Goal: Complete application form

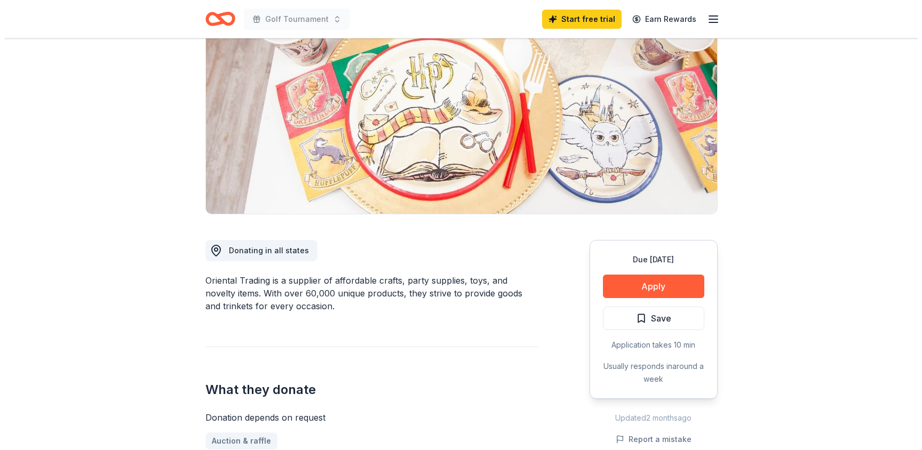
scroll to position [113, 0]
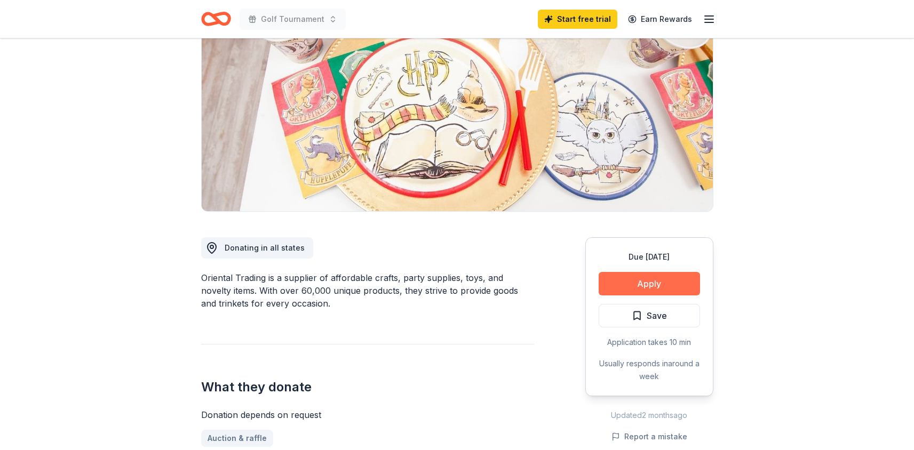
click at [673, 288] on button "Apply" at bounding box center [649, 283] width 101 height 23
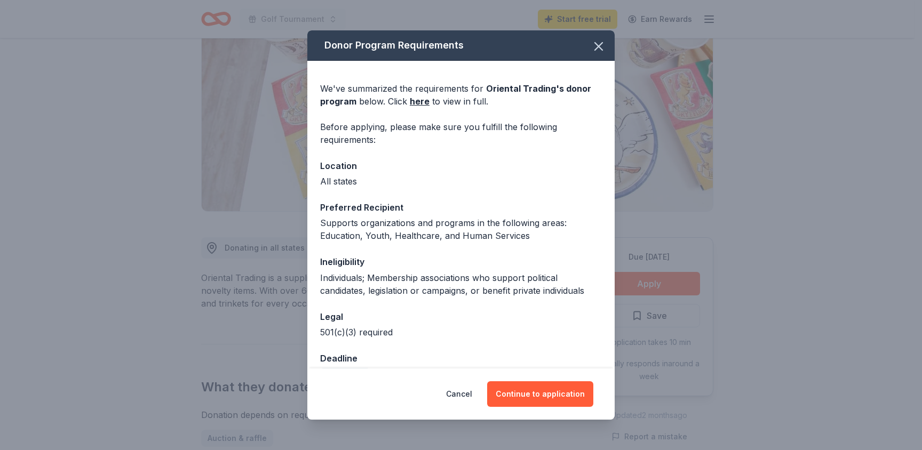
scroll to position [27, 0]
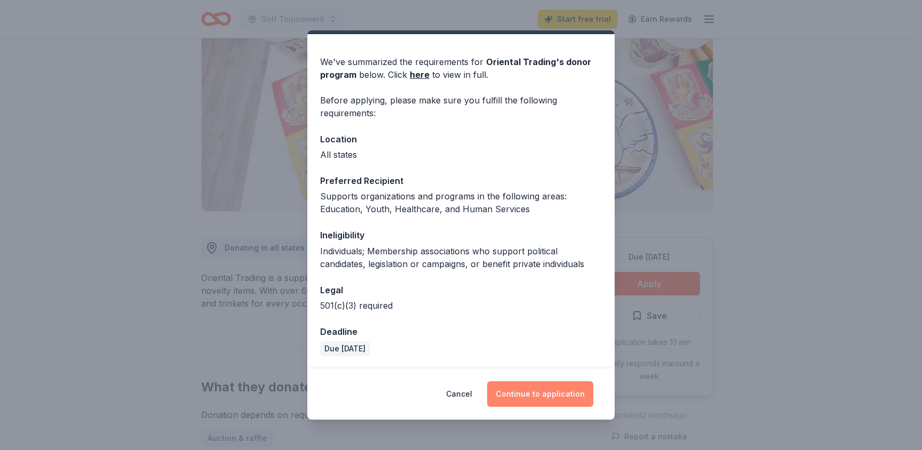
click at [559, 395] on button "Continue to application" at bounding box center [540, 395] width 106 height 26
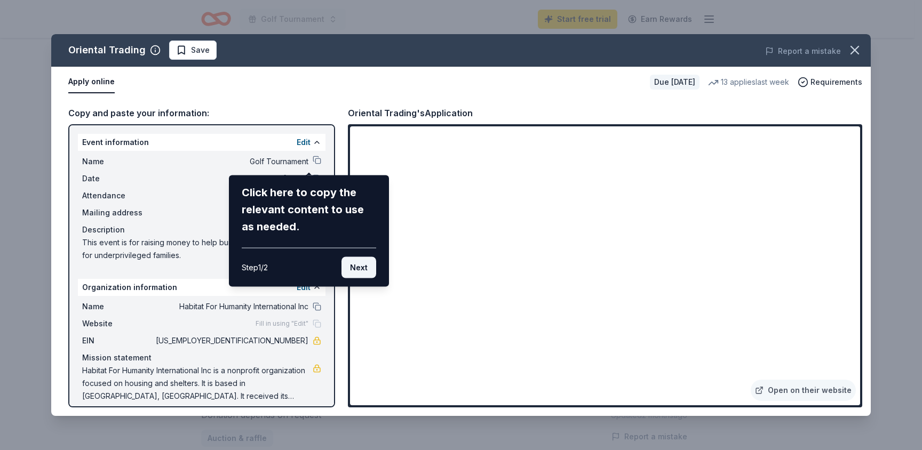
click at [361, 270] on button "Next" at bounding box center [359, 267] width 35 height 21
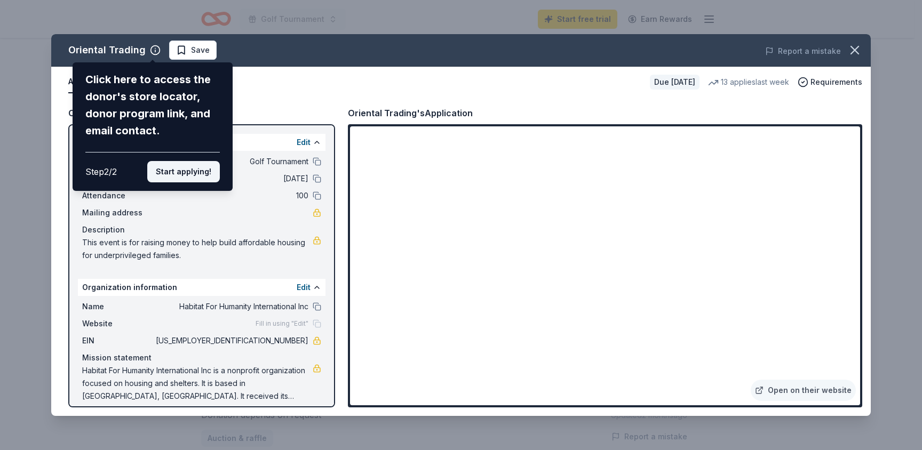
click at [183, 176] on button "Start applying!" at bounding box center [183, 171] width 73 height 21
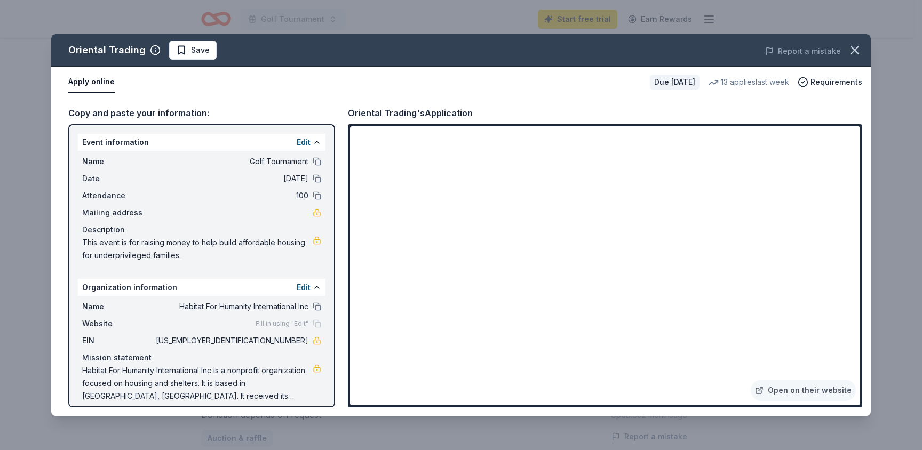
scroll to position [9, 0]
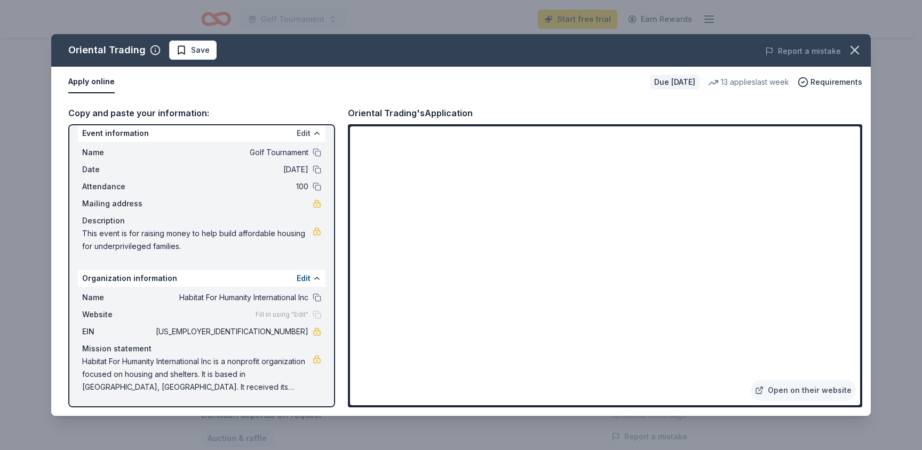
click at [297, 131] on button "Edit" at bounding box center [304, 133] width 14 height 13
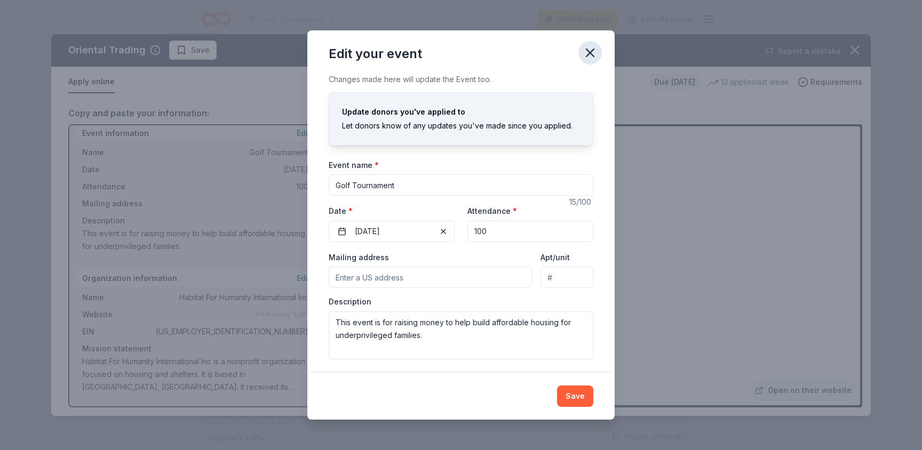
click at [590, 52] on icon "button" at bounding box center [590, 52] width 7 height 7
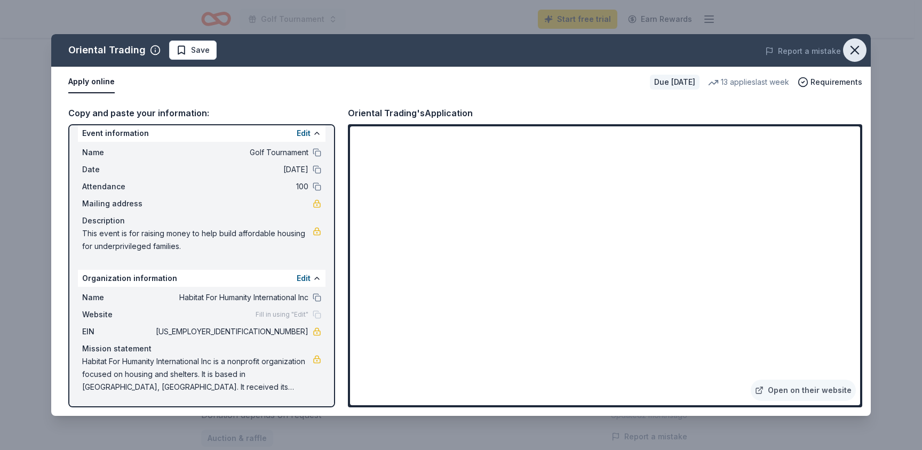
click at [854, 49] on icon "button" at bounding box center [854, 49] width 7 height 7
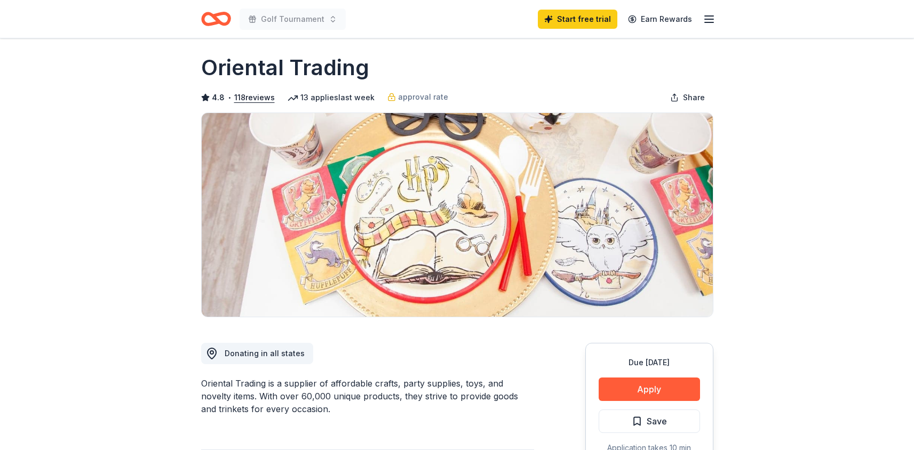
scroll to position [0, 0]
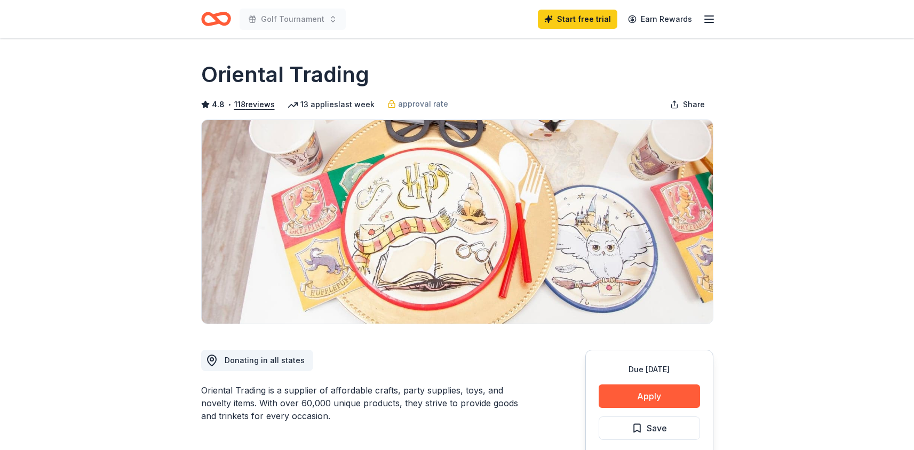
click at [226, 24] on icon "Home" at bounding box center [220, 18] width 17 height 11
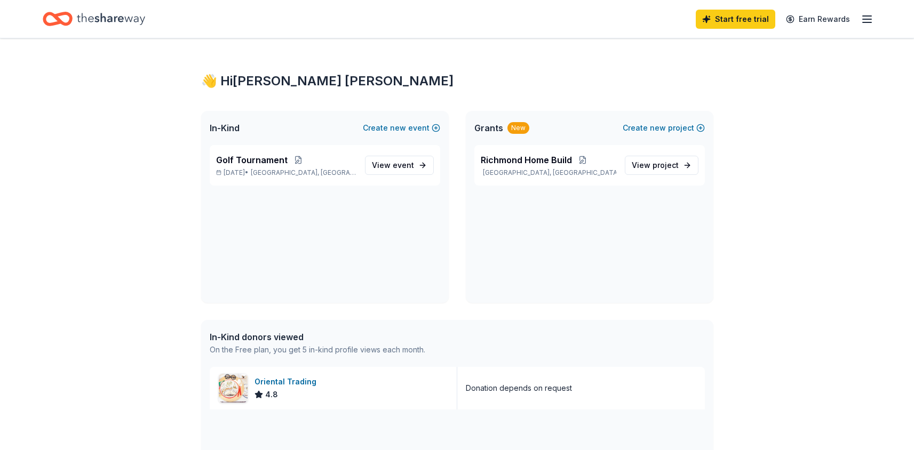
click at [867, 19] on line "button" at bounding box center [867, 19] width 9 height 0
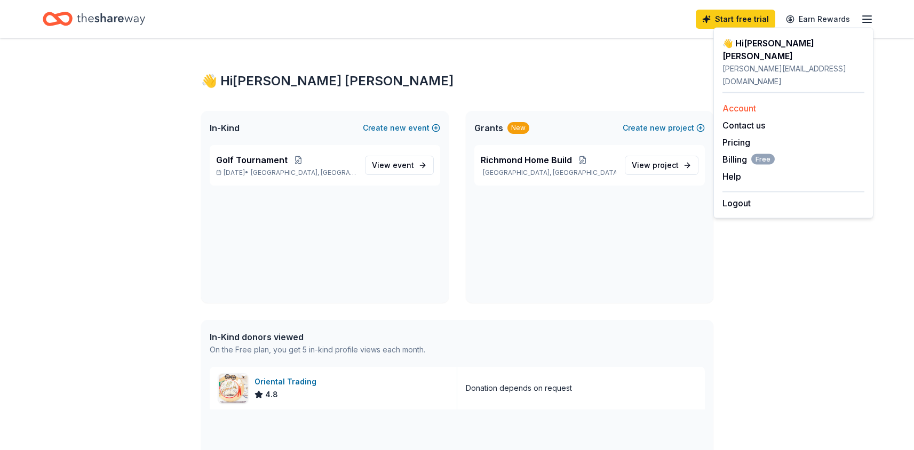
click at [753, 103] on link "Account" at bounding box center [740, 108] width 34 height 11
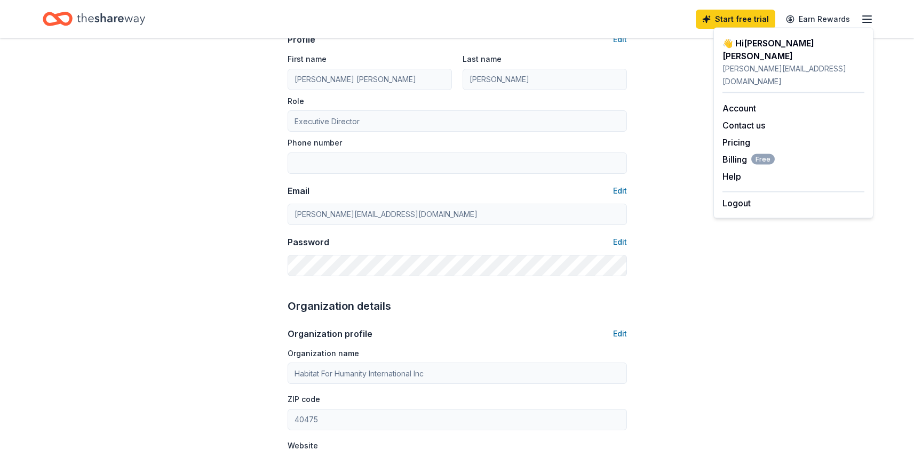
scroll to position [88, 0]
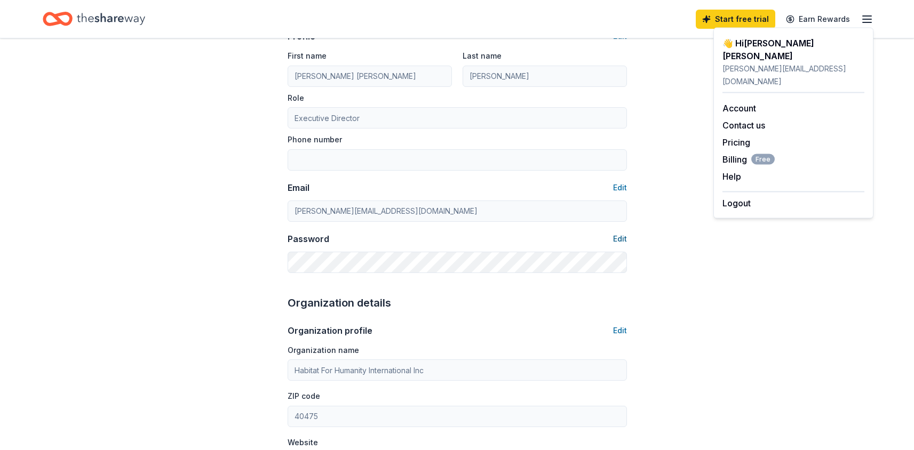
click at [620, 239] on button "Edit" at bounding box center [620, 239] width 14 height 13
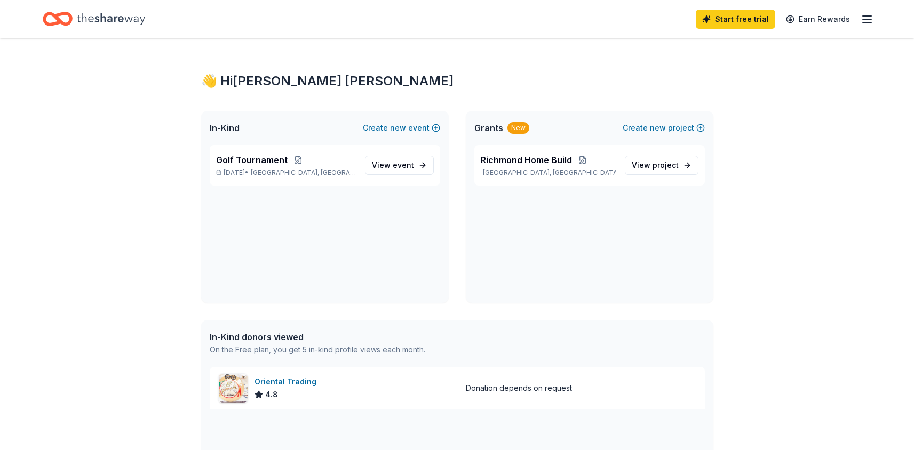
click at [868, 17] on icon "button" at bounding box center [867, 19] width 13 height 13
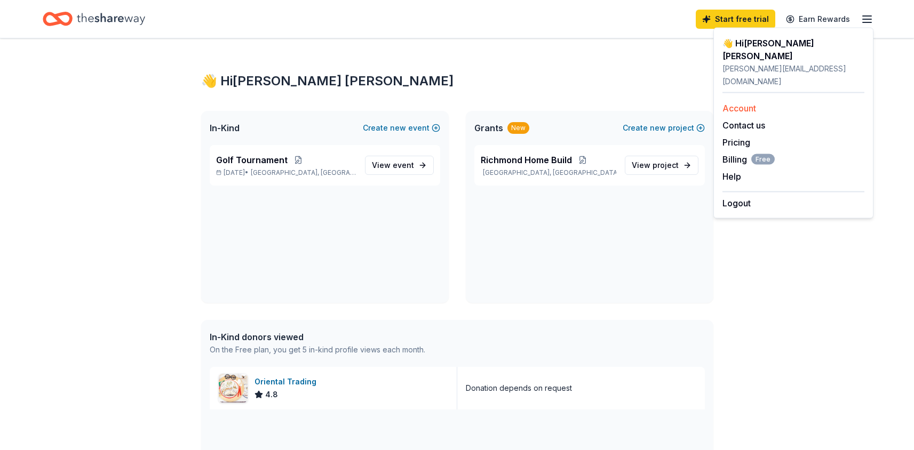
click at [745, 103] on link "Account" at bounding box center [740, 108] width 34 height 11
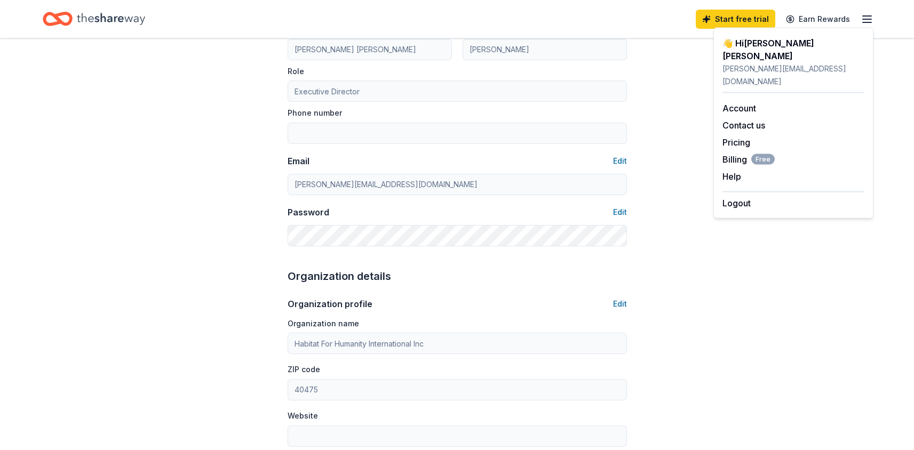
scroll to position [116, 0]
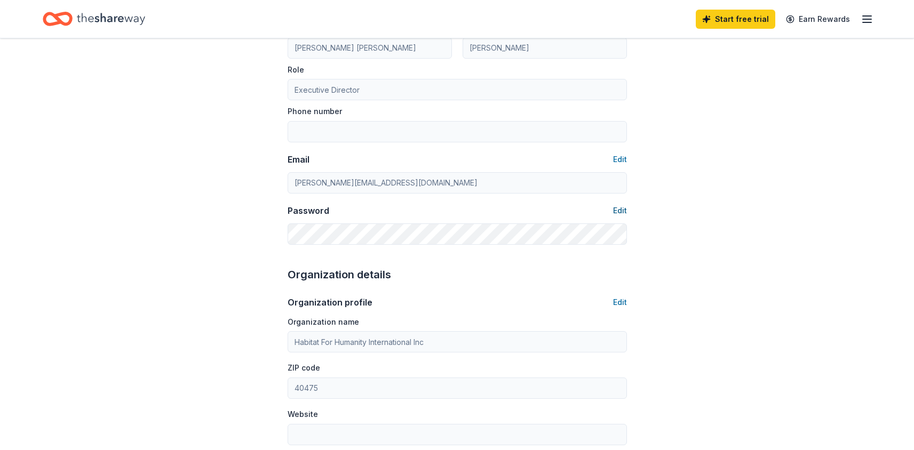
click at [623, 210] on button "Edit" at bounding box center [620, 210] width 14 height 13
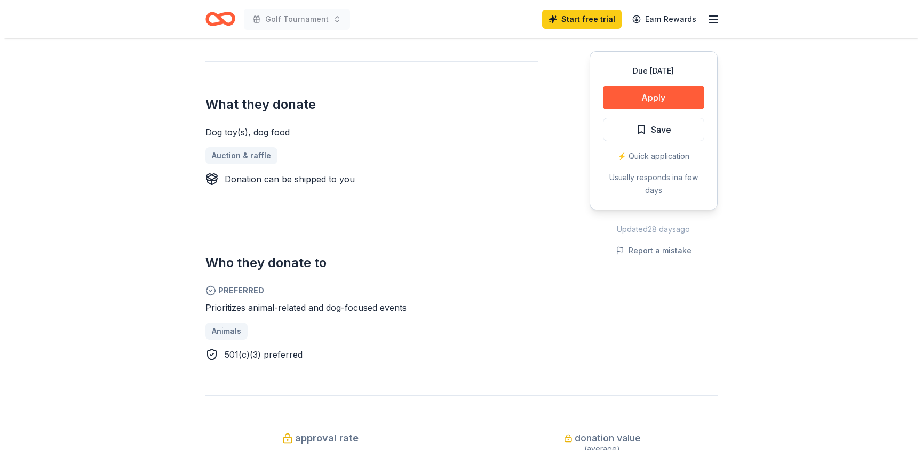
scroll to position [392, 0]
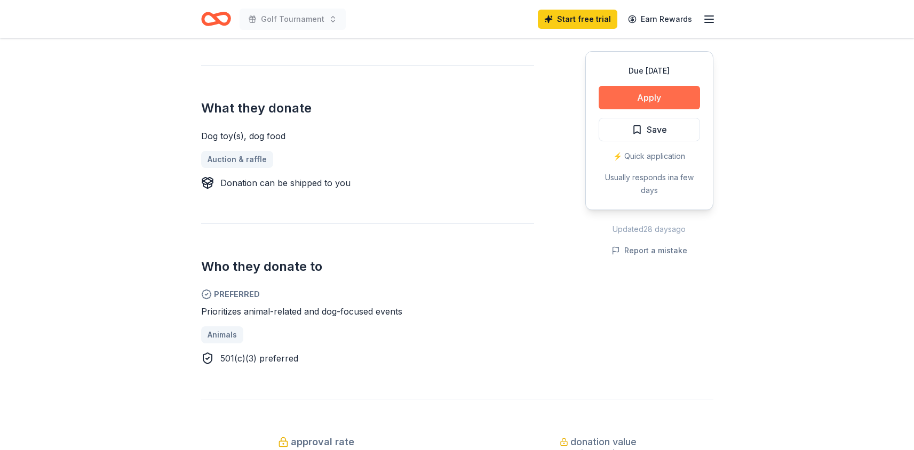
click at [661, 95] on button "Apply" at bounding box center [649, 97] width 101 height 23
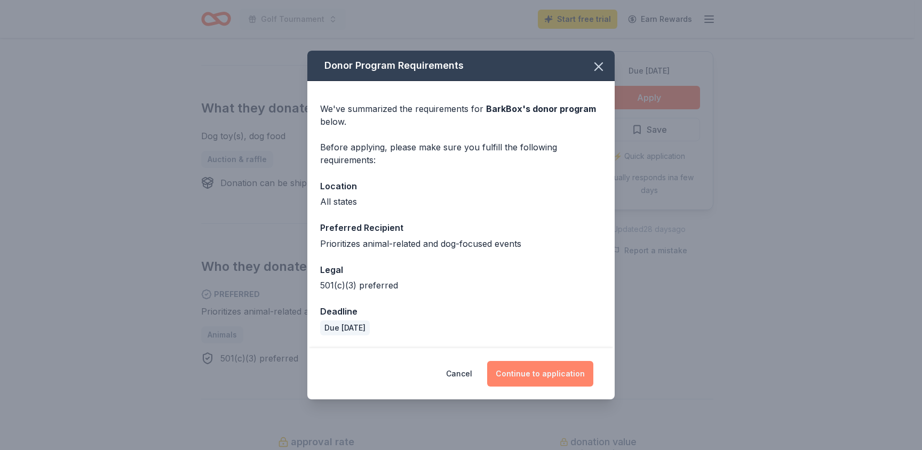
click at [547, 379] on button "Continue to application" at bounding box center [540, 374] width 106 height 26
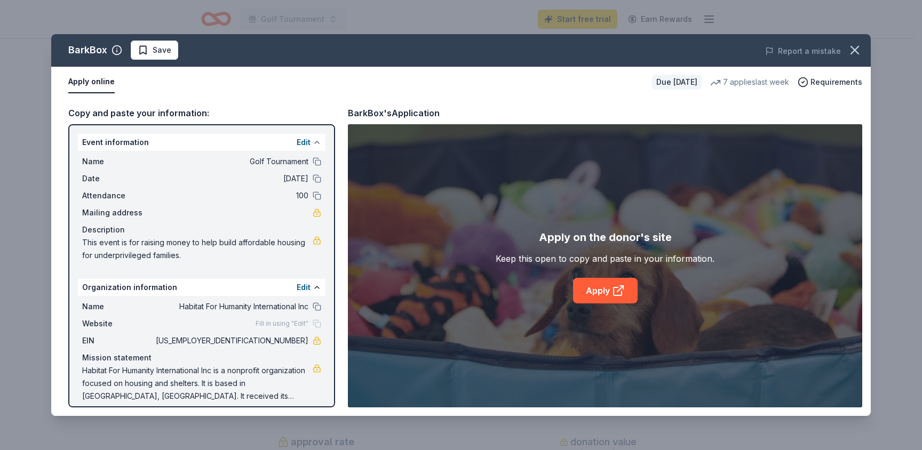
click at [313, 144] on button at bounding box center [317, 142] width 9 height 9
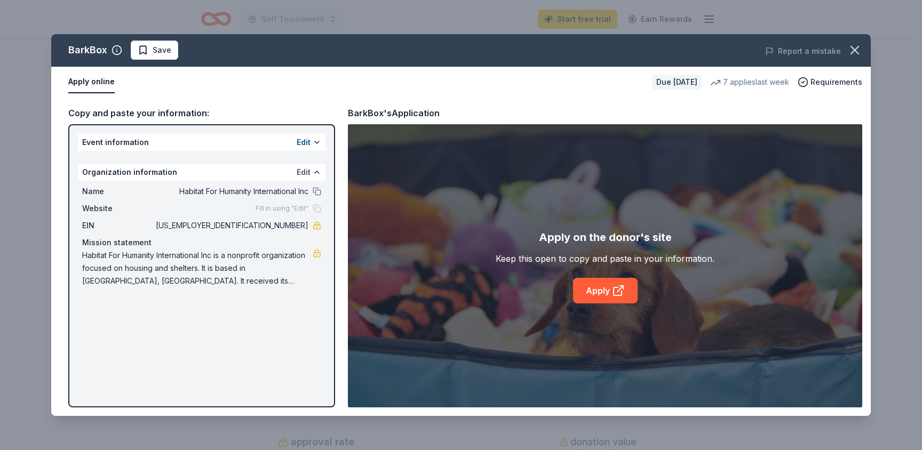
click at [305, 172] on button "Edit" at bounding box center [304, 172] width 14 height 13
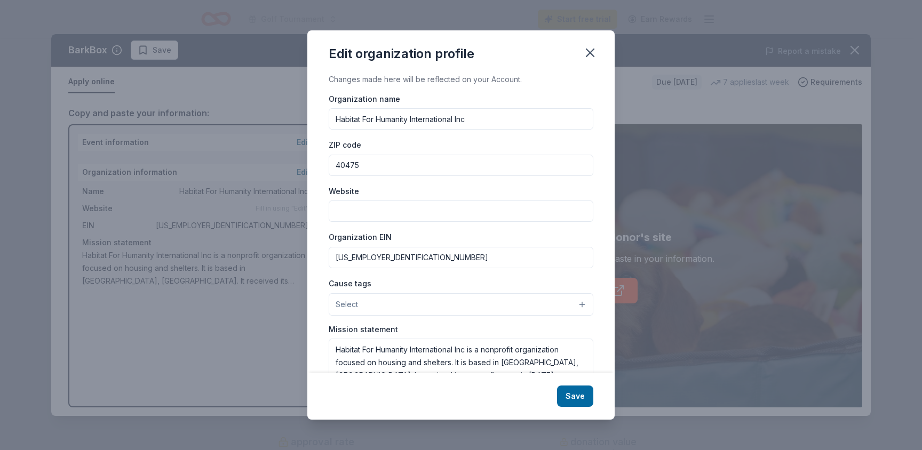
click at [373, 209] on input "Website" at bounding box center [461, 211] width 265 height 21
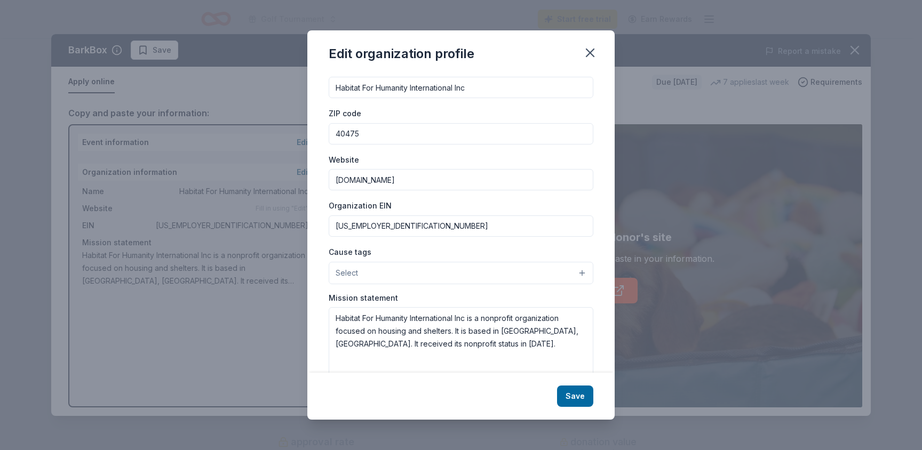
scroll to position [56, 0]
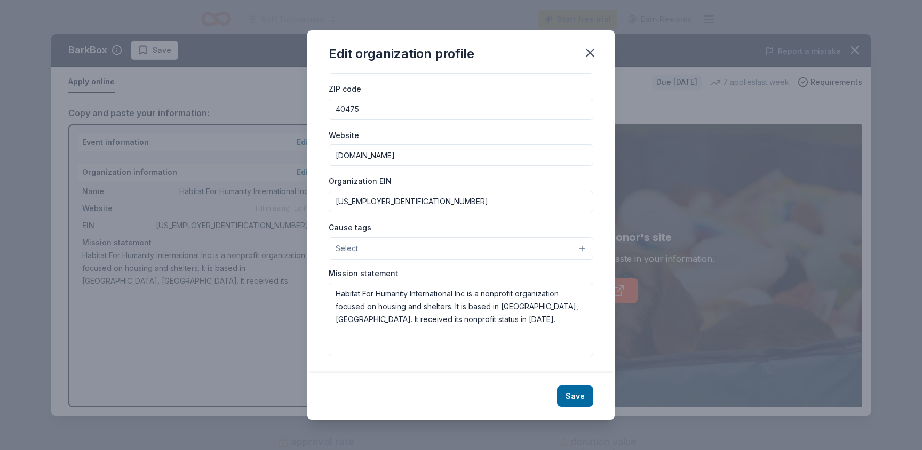
type input "[DOMAIN_NAME]"
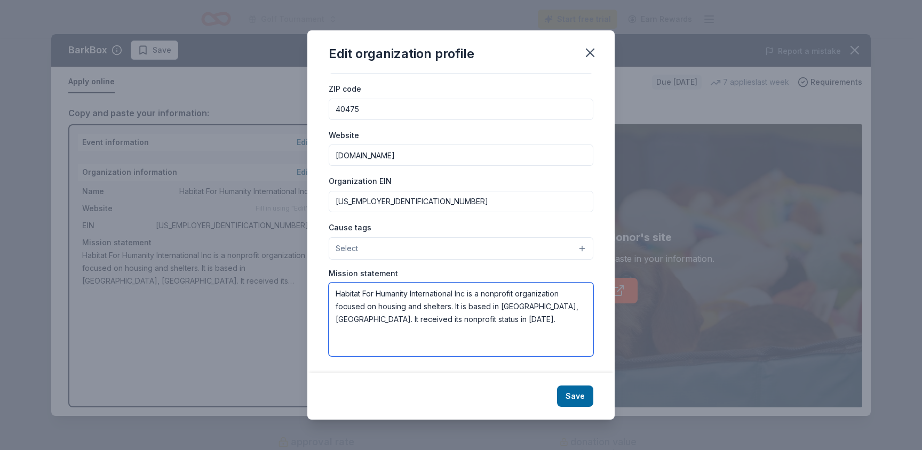
drag, startPoint x: 474, startPoint y: 321, endPoint x: 333, endPoint y: 288, distance: 144.7
click at [333, 288] on textarea "Habitat For Humanity International Inc is a nonprofit organization focused on h…" at bounding box center [461, 320] width 265 height 74
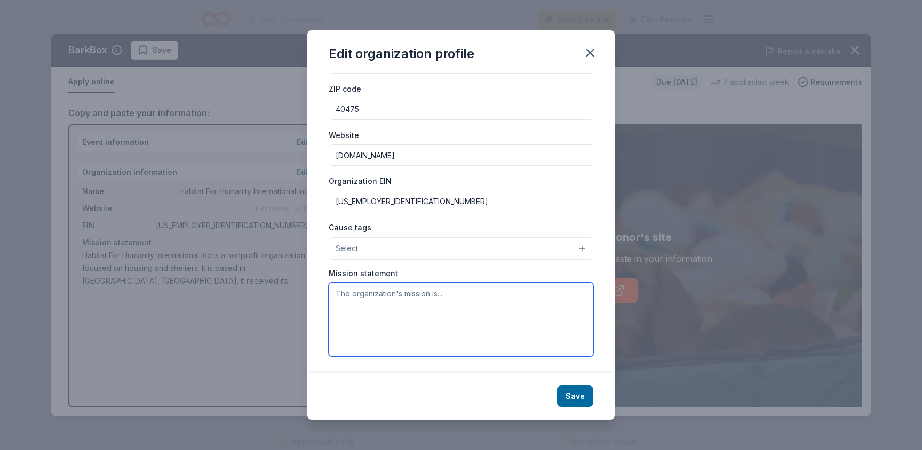
paste textarea "Seeking to put [DEMOGRAPHIC_DATA]’s love into action, Habitat for Humanity brin…"
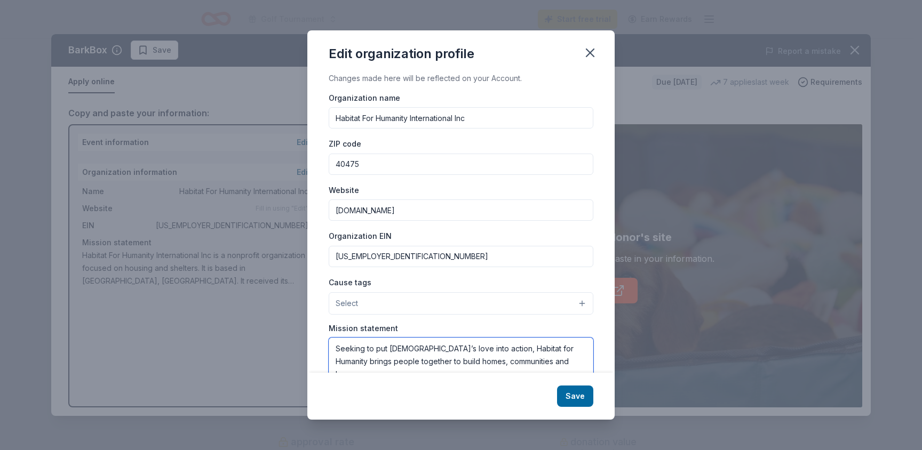
scroll to position [0, 0]
type textarea "Seeking to put [DEMOGRAPHIC_DATA]’s love into action, Habitat for Humanity brin…"
click at [577, 395] on button "Save" at bounding box center [575, 396] width 36 height 21
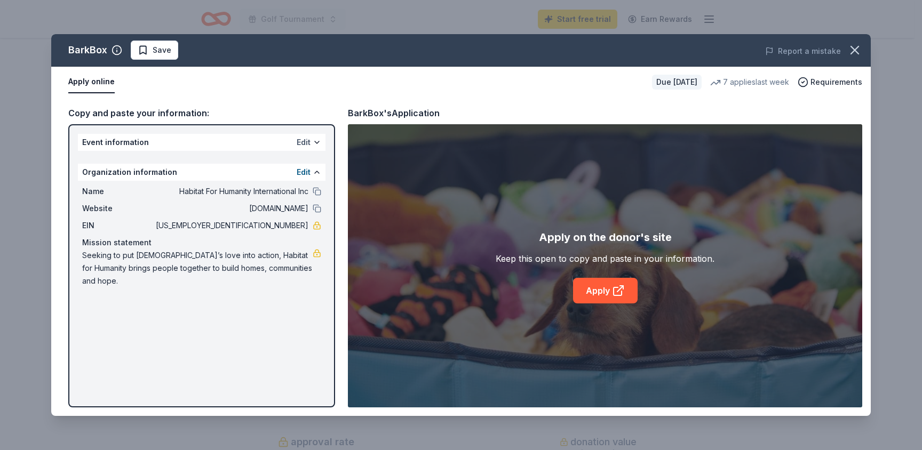
click at [306, 142] on button "Edit" at bounding box center [304, 142] width 14 height 13
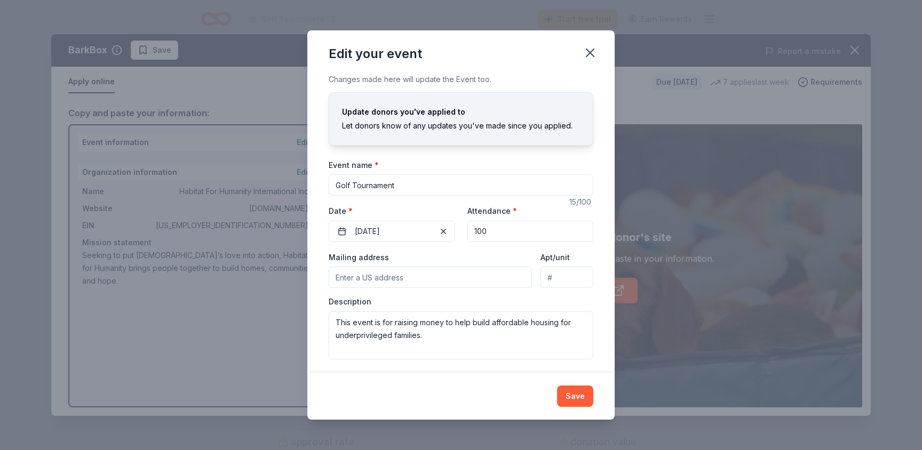
scroll to position [3, 0]
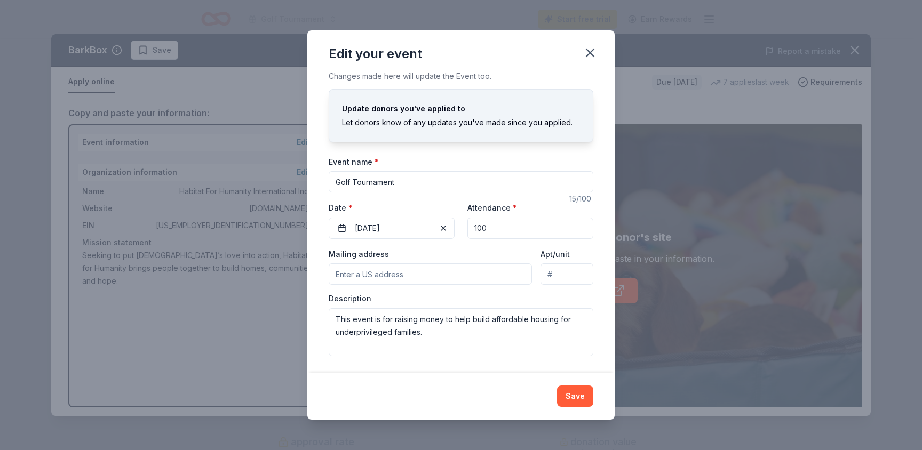
click at [420, 180] on input "Golf Tournament" at bounding box center [461, 181] width 265 height 21
type input "G"
type input "Richmond Home Build"
click at [405, 232] on button "10/16/2025" at bounding box center [392, 228] width 126 height 21
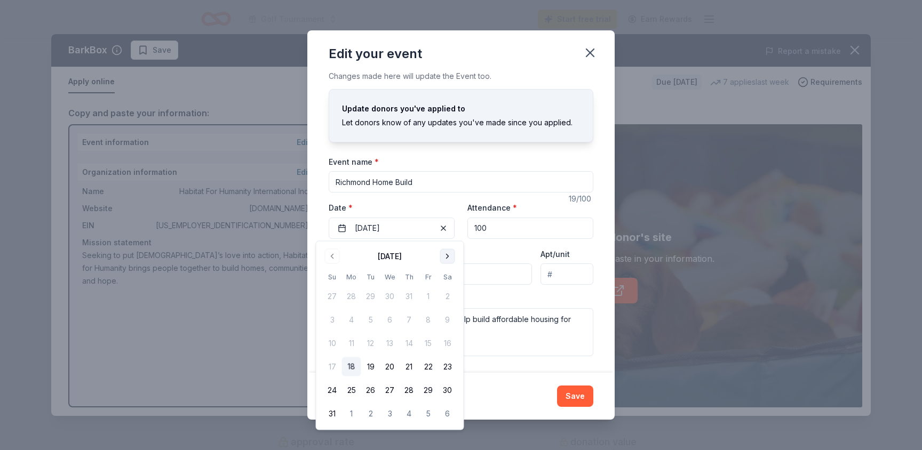
click at [447, 257] on button "Go to next month" at bounding box center [447, 256] width 15 height 15
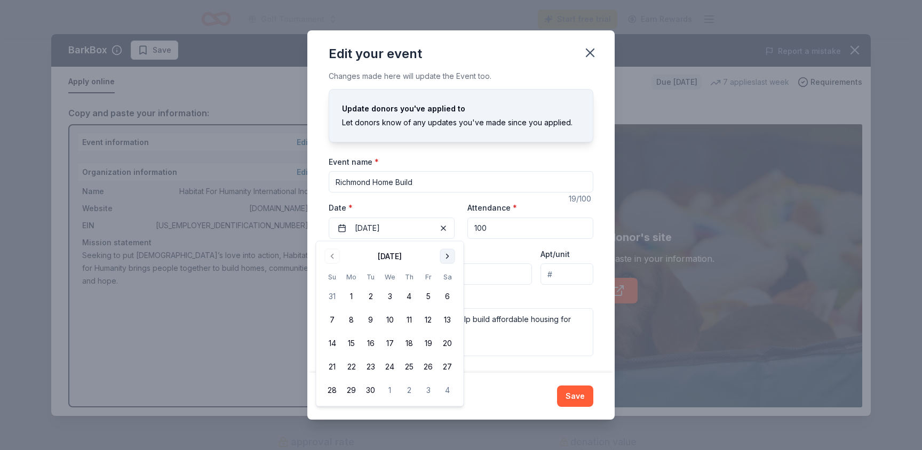
click at [447, 257] on button "Go to next month" at bounding box center [447, 256] width 15 height 15
click at [391, 295] on button "1" at bounding box center [390, 296] width 19 height 19
click at [508, 249] on div "Mailing address" at bounding box center [430, 267] width 203 height 38
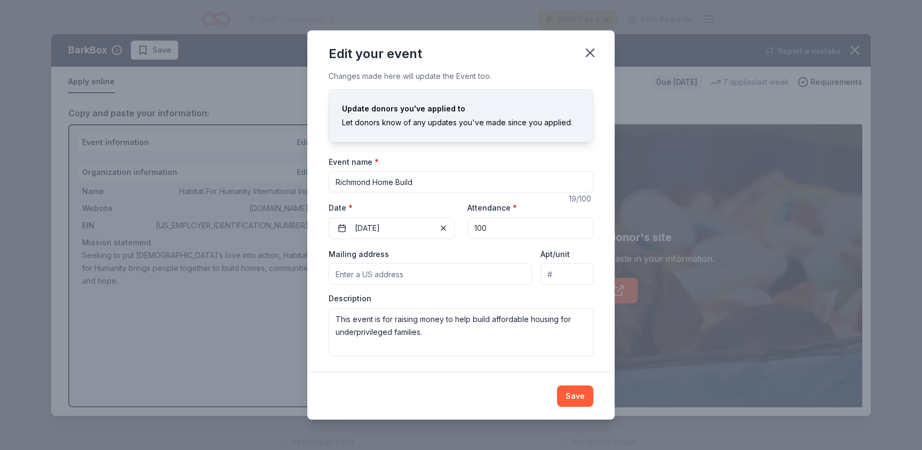
click at [405, 273] on input "Mailing address" at bounding box center [430, 274] width 203 height 21
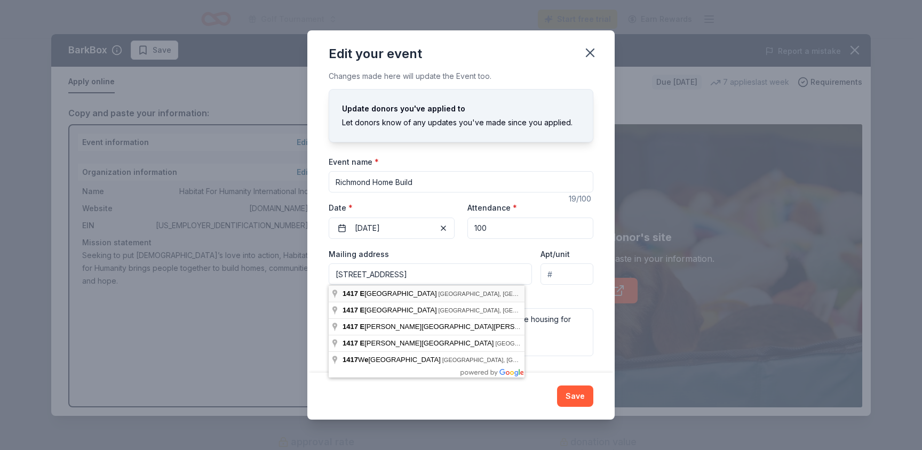
type input "1417 East Main Street, Richmond, KY, 40475"
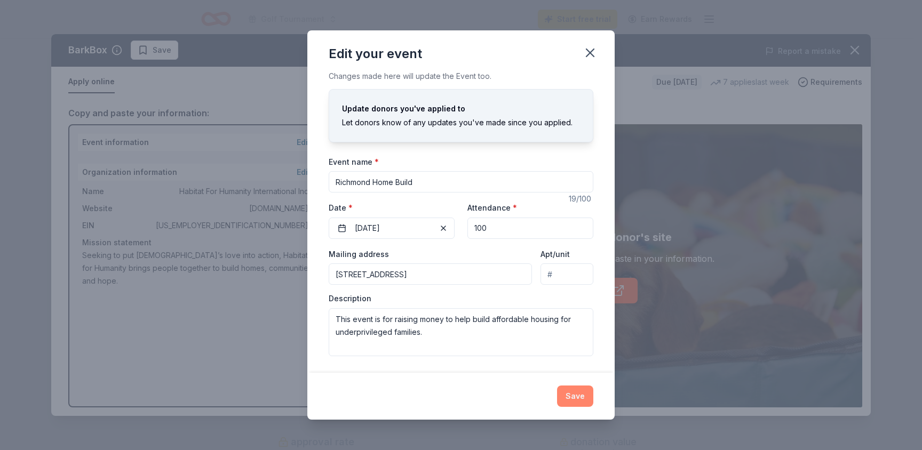
click at [583, 400] on button "Save" at bounding box center [575, 396] width 36 height 21
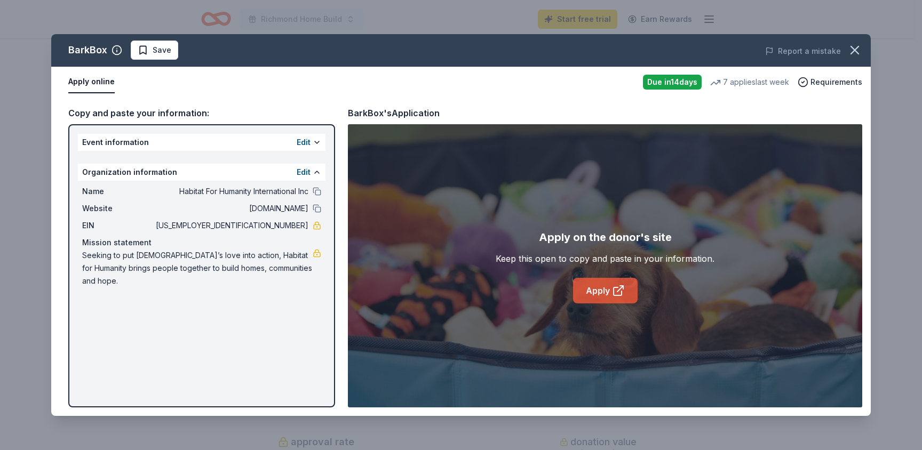
click at [609, 294] on link "Apply" at bounding box center [605, 291] width 65 height 26
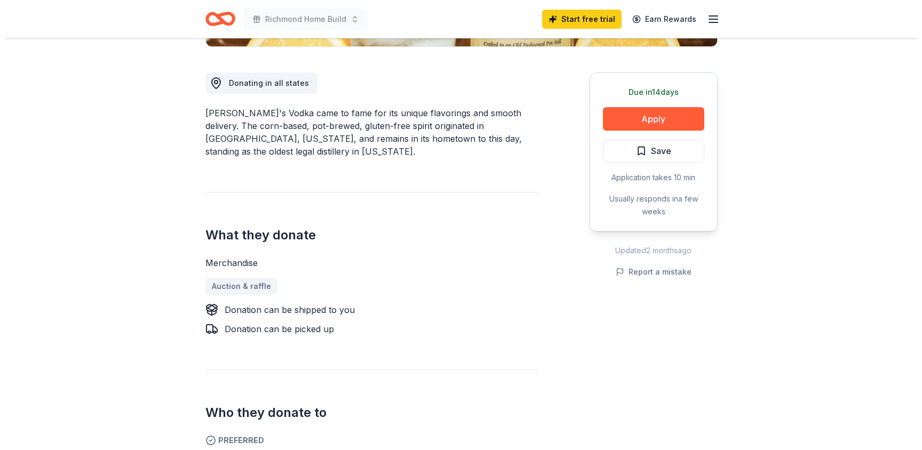
scroll to position [278, 0]
click at [656, 118] on button "Apply" at bounding box center [649, 118] width 101 height 23
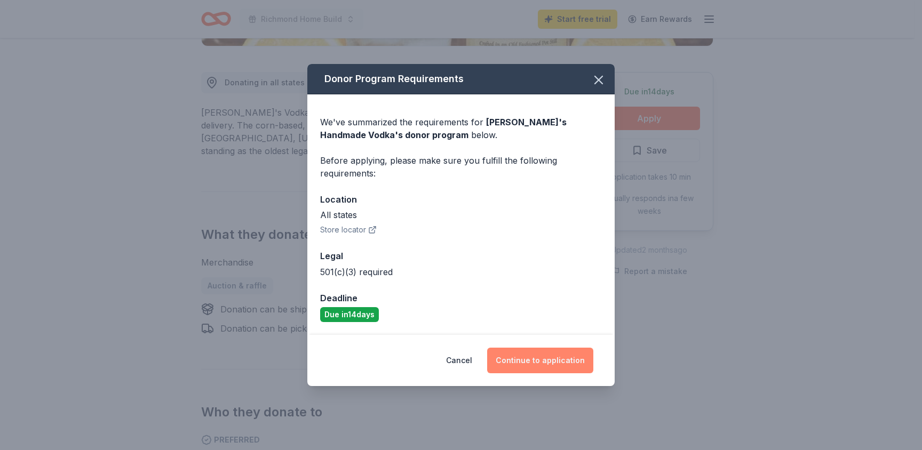
click at [552, 360] on button "Continue to application" at bounding box center [540, 361] width 106 height 26
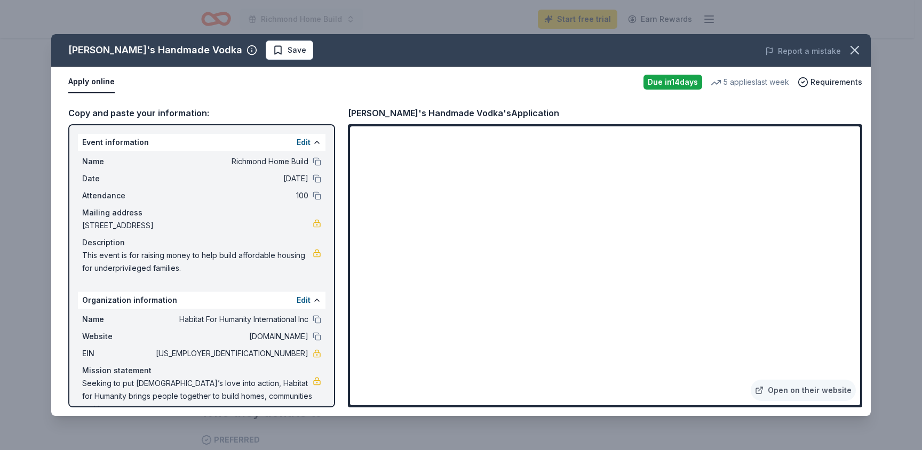
scroll to position [9, 0]
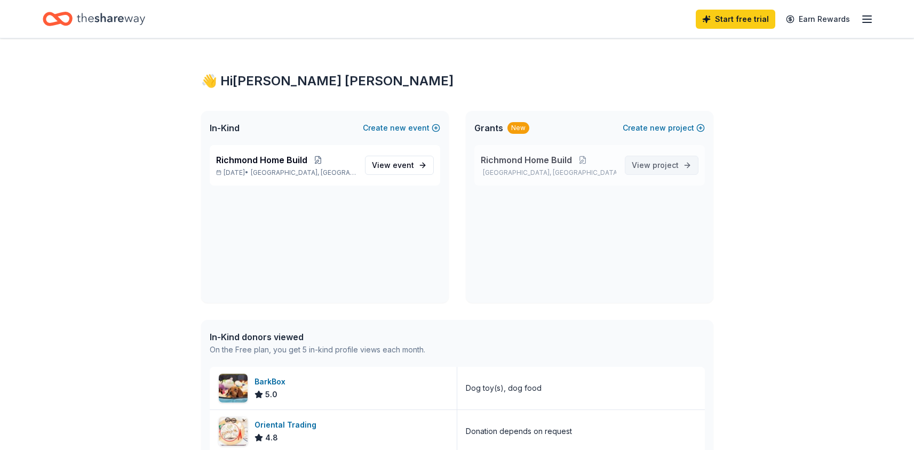
click at [673, 168] on span "project" at bounding box center [666, 165] width 26 height 9
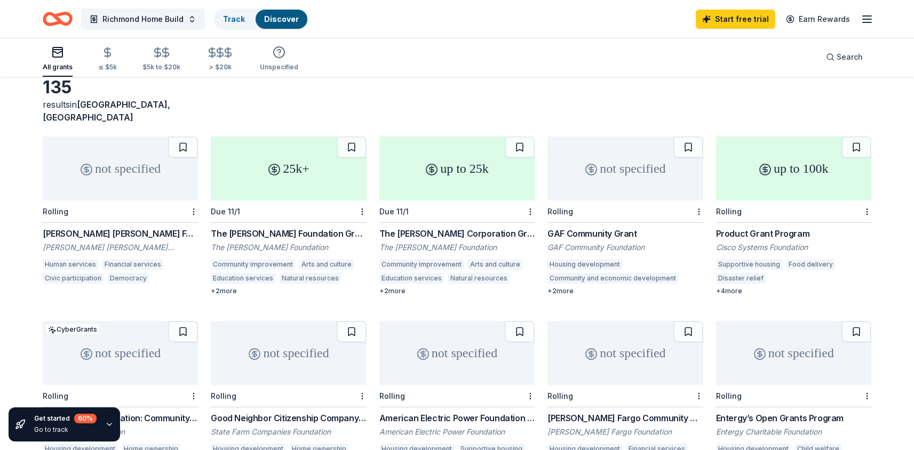
scroll to position [53, 0]
click at [864, 17] on icon "button" at bounding box center [867, 19] width 13 height 13
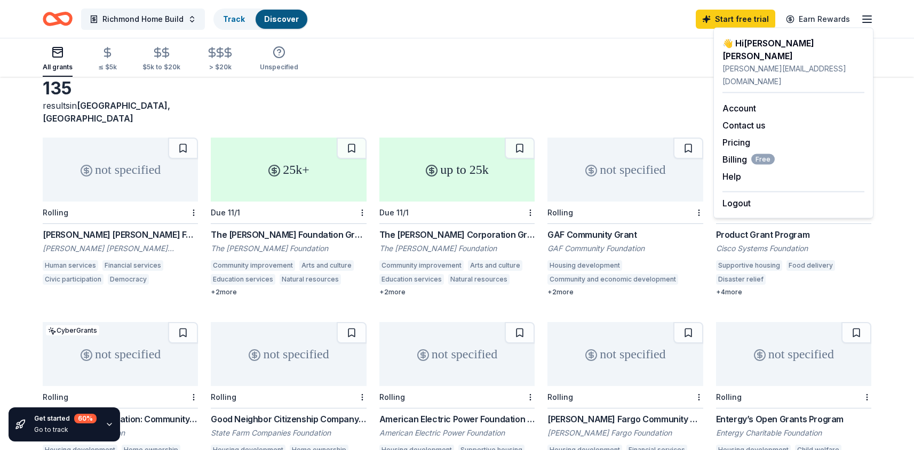
click at [542, 24] on div "Richmond Home Build Track Discover Start free trial Earn Rewards" at bounding box center [457, 18] width 829 height 25
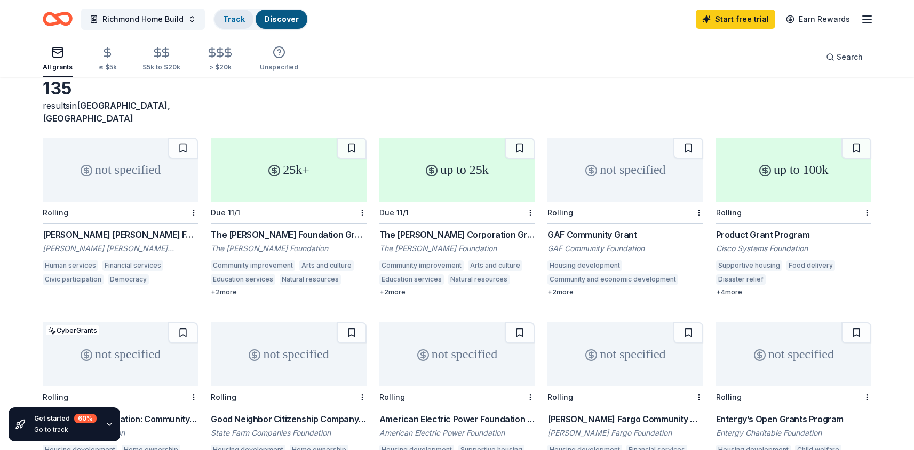
click at [229, 18] on link "Track" at bounding box center [234, 18] width 22 height 9
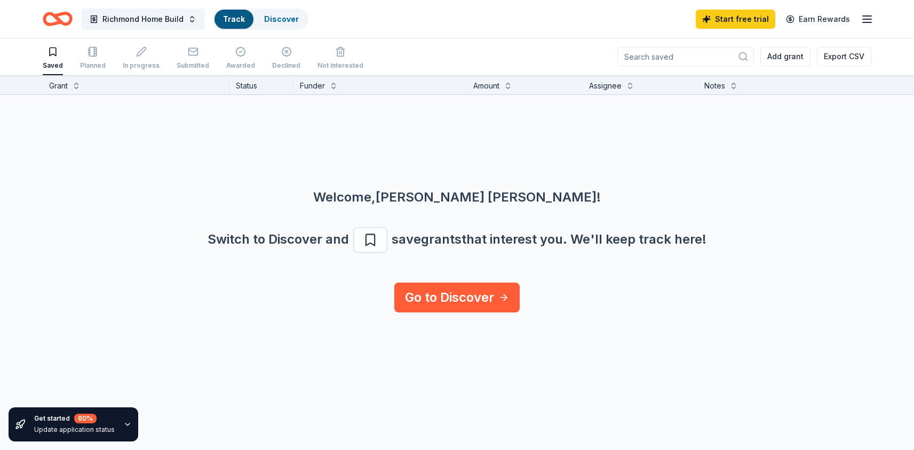
scroll to position [1, 0]
click at [77, 84] on button at bounding box center [76, 85] width 9 height 11
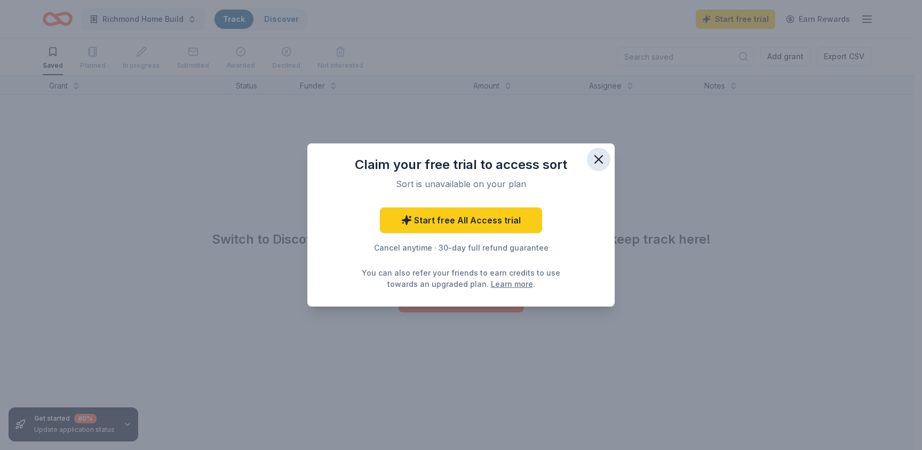
click at [597, 161] on icon "button" at bounding box center [598, 159] width 7 height 7
